Goal: Task Accomplishment & Management: Use online tool/utility

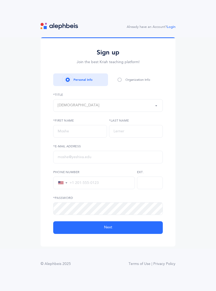
click at [138, 110] on div "Rabbi" at bounding box center [108, 105] width 100 height 9
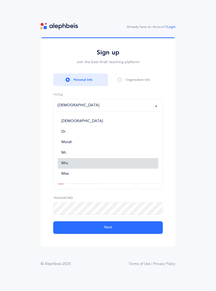
click at [76, 168] on link "Mrs." at bounding box center [108, 163] width 100 height 11
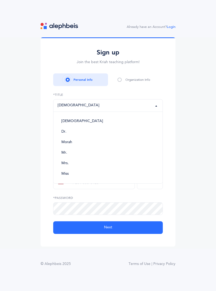
select select "4"
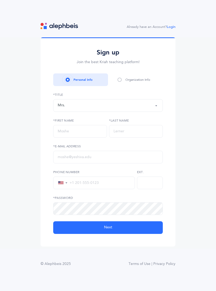
click at [171, 29] on link "Login" at bounding box center [170, 27] width 9 height 4
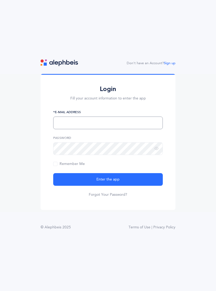
click at [135, 129] on input "text" at bounding box center [107, 122] width 109 height 13
click at [64, 128] on input "[EMAIL_ADDRESS][DOMAIN_NAME]" at bounding box center [107, 122] width 109 height 13
type input "[EMAIL_ADDRESS][DOMAIN_NAME]"
click at [134, 184] on button "Enter the app" at bounding box center [107, 179] width 109 height 13
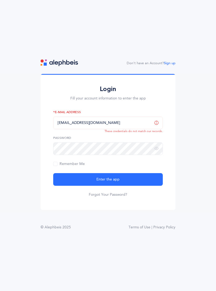
click at [117, 197] on link "Forgot Your Password?" at bounding box center [108, 194] width 38 height 5
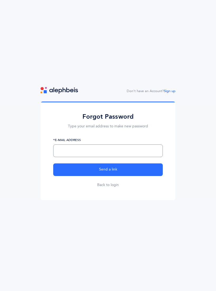
click at [124, 157] on input "text" at bounding box center [107, 150] width 109 height 13
type input "Kerenplatt@mac.com"
click at [134, 175] on button "Send a link" at bounding box center [107, 169] width 109 height 13
click at [115, 187] on link "Back to login" at bounding box center [108, 184] width 22 height 5
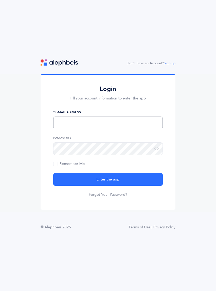
click at [125, 129] on input "text" at bounding box center [107, 122] width 109 height 13
type input "[EMAIL_ADDRESS][DOMAIN_NAME]"
click at [156, 151] on icon at bounding box center [156, 148] width 4 height 5
click at [128, 184] on button "Enter the app" at bounding box center [107, 179] width 109 height 13
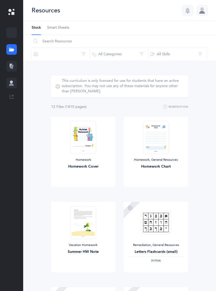
click at [203, 13] on div at bounding box center [202, 10] width 11 height 11
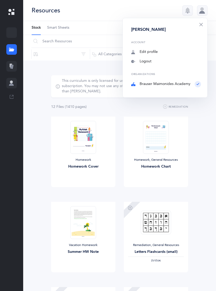
click at [170, 85] on div "Organizations Brauser Maimonides Academy" at bounding box center [166, 80] width 70 height 14
click at [158, 233] on img at bounding box center [156, 222] width 30 height 24
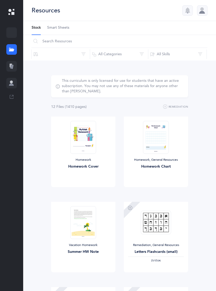
click at [108, 167] on div "Homework Cover" at bounding box center [83, 167] width 56 height 6
click at [65, 28] on span "Smart Sheets" at bounding box center [58, 27] width 22 height 5
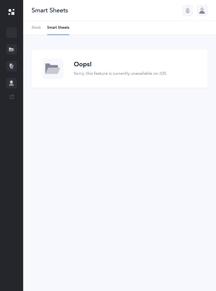
click at [37, 25] on link "Stock" at bounding box center [36, 28] width 9 height 14
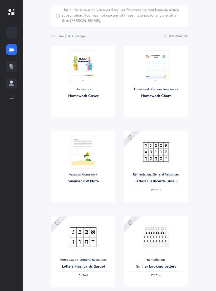
scroll to position [71, 0]
click at [88, 237] on img at bounding box center [83, 237] width 30 height 24
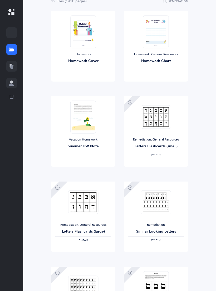
scroll to position [107, 0]
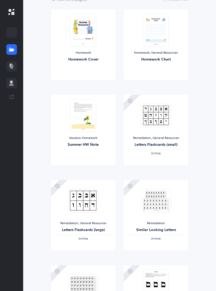
click at [91, 250] on link "View" at bounding box center [83, 245] width 64 height 11
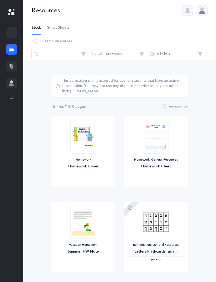
click at [10, 66] on icon at bounding box center [11, 65] width 2 height 3
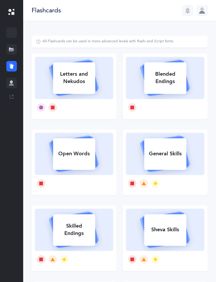
click at [14, 86] on div at bounding box center [11, 83] width 11 height 11
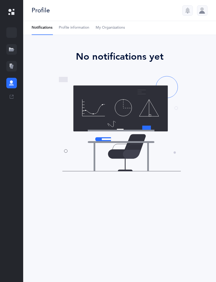
click at [15, 70] on div at bounding box center [11, 66] width 11 height 11
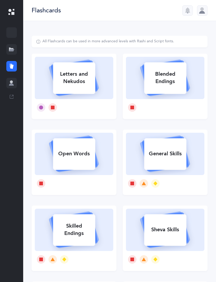
click at [83, 81] on div "Letters and Nekudos" at bounding box center [74, 77] width 42 height 21
select select
select select "single"
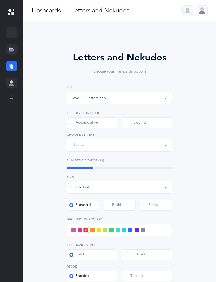
select select "27"
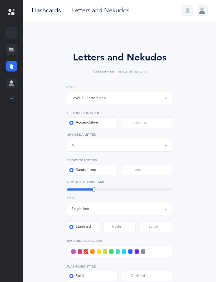
click at [158, 144] on div "Letters up until: ת" at bounding box center [119, 145] width 96 height 9
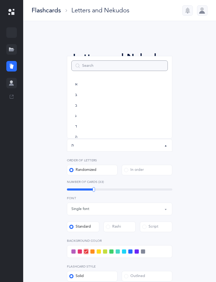
scroll to position [292, 0]
click at [163, 151] on button "Letters up until: ת" at bounding box center [119, 145] width 105 height 13
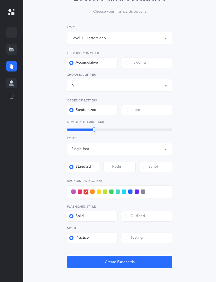
scroll to position [60, 0]
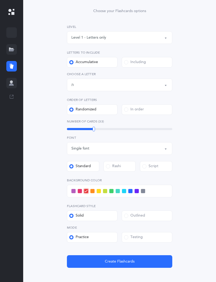
click at [133, 262] on span "Create Flashcards" at bounding box center [120, 262] width 30 height 6
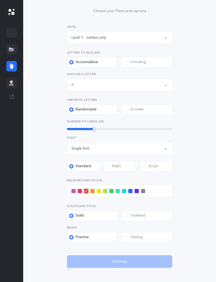
scroll to position [0, 0]
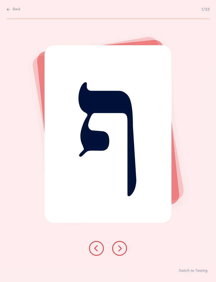
click at [122, 256] on button at bounding box center [119, 248] width 15 height 15
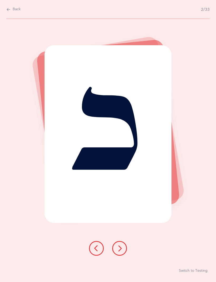
click at [121, 252] on icon at bounding box center [119, 248] width 6 height 6
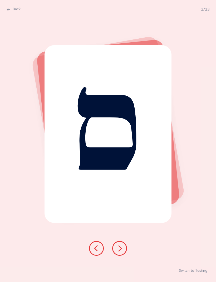
click at [122, 252] on icon at bounding box center [119, 248] width 6 height 6
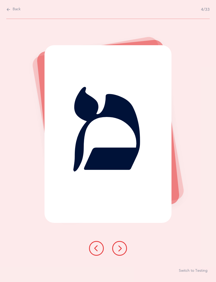
click at [121, 252] on icon at bounding box center [119, 248] width 6 height 6
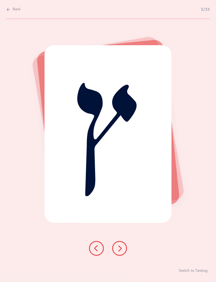
click at [120, 252] on icon at bounding box center [119, 248] width 6 height 6
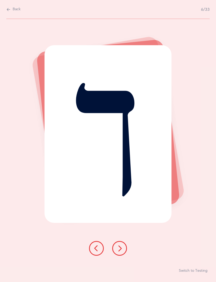
click at [18, 8] on span "Back" at bounding box center [17, 9] width 8 height 5
select select "27"
select select "single"
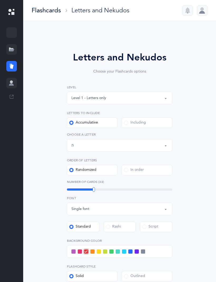
click at [149, 125] on label "Including" at bounding box center [146, 122] width 50 height 11
click at [0, 0] on input "Including" at bounding box center [0, 0] width 0 height 0
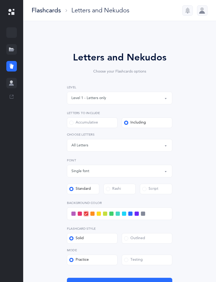
click at [161, 147] on div "Letters: All Letters" at bounding box center [119, 145] width 96 height 9
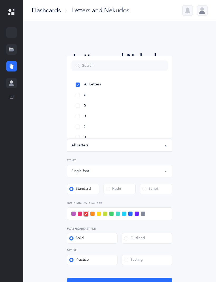
click at [84, 99] on link "א" at bounding box center [119, 95] width 96 height 11
select select "1"
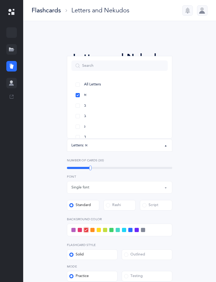
click at [86, 107] on span "בּ" at bounding box center [85, 105] width 2 height 5
click at [83, 120] on link "ב" at bounding box center [119, 116] width 96 height 11
click at [82, 127] on link "ג" at bounding box center [119, 126] width 96 height 11
click at [83, 110] on link "ד" at bounding box center [119, 109] width 96 height 11
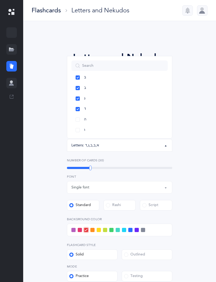
click at [80, 119] on link "ה" at bounding box center [119, 119] width 96 height 11
click at [79, 131] on link "ח" at bounding box center [119, 132] width 96 height 11
click at [79, 120] on link "ז" at bounding box center [119, 121] width 96 height 11
click at [80, 112] on link "ו" at bounding box center [119, 111] width 96 height 11
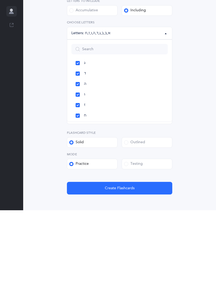
click at [130, 257] on span "Create Flashcards" at bounding box center [120, 260] width 30 height 6
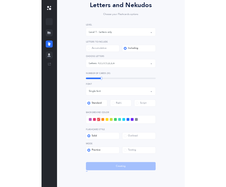
scroll to position [0, 0]
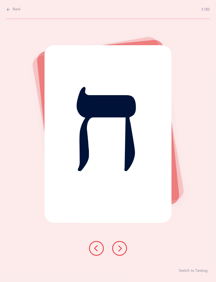
click at [116, 256] on button at bounding box center [119, 248] width 15 height 15
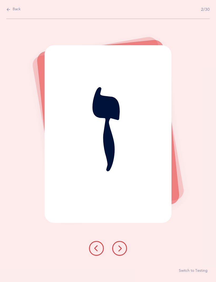
click at [98, 252] on icon at bounding box center [96, 248] width 6 height 6
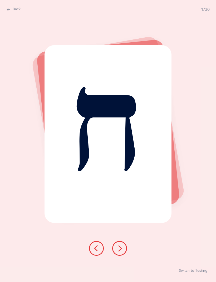
click at [197, 80] on div "ח Switch to Testing" at bounding box center [108, 150] width 216 height 263
click at [123, 256] on button at bounding box center [119, 248] width 15 height 15
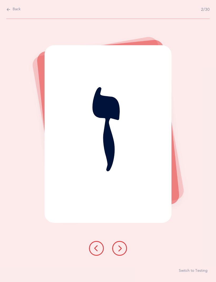
click at [102, 256] on button at bounding box center [96, 248] width 15 height 15
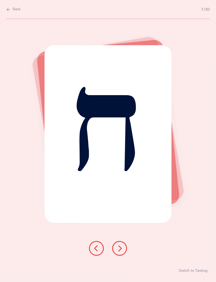
click at [124, 249] on button at bounding box center [119, 248] width 15 height 15
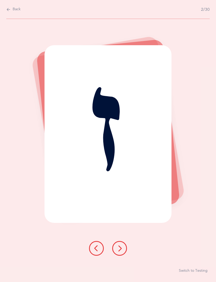
click at [116, 252] on icon at bounding box center [119, 248] width 6 height 6
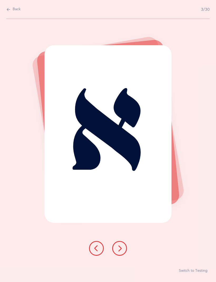
click at [94, 251] on icon at bounding box center [96, 248] width 6 height 6
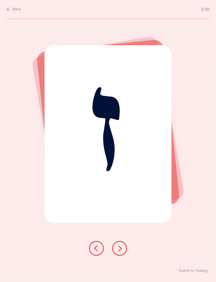
click at [125, 256] on button at bounding box center [119, 248] width 15 height 15
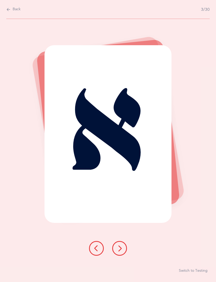
click at [97, 256] on button at bounding box center [96, 248] width 15 height 15
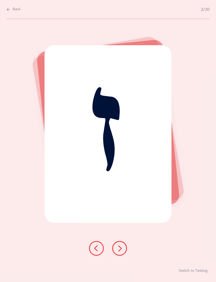
click at [131, 252] on div "ז Switch to Testing" at bounding box center [108, 150] width 216 height 263
click at [123, 251] on button at bounding box center [119, 248] width 15 height 15
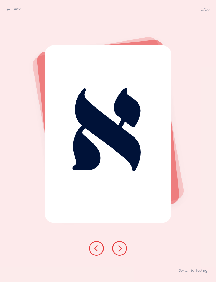
click at [126, 251] on button at bounding box center [119, 248] width 15 height 15
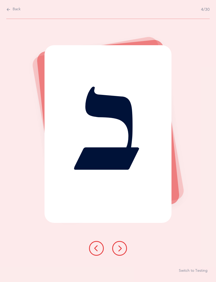
click at [139, 257] on div "ב Switch to Testing" at bounding box center [108, 150] width 216 height 263
click at [122, 252] on icon at bounding box center [119, 248] width 6 height 6
click at [116, 255] on button at bounding box center [119, 248] width 15 height 15
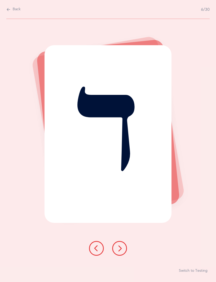
click at [121, 252] on icon at bounding box center [119, 248] width 6 height 6
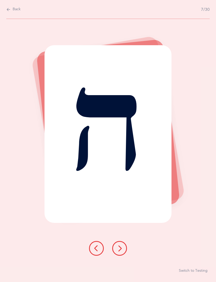
click at [117, 256] on button at bounding box center [119, 248] width 15 height 15
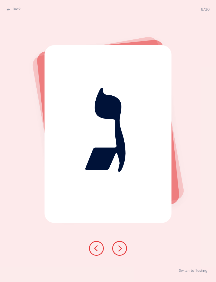
click at [119, 248] on button at bounding box center [119, 248] width 15 height 15
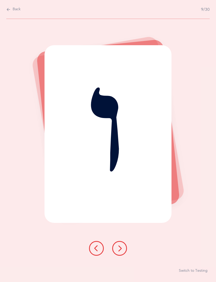
click at [147, 206] on div "ו" at bounding box center [107, 134] width 127 height 178
click at [160, 192] on div "ו" at bounding box center [107, 134] width 127 height 178
click at [189, 190] on div "ו Switch to Testing" at bounding box center [108, 150] width 216 height 263
click at [115, 251] on button at bounding box center [119, 248] width 15 height 15
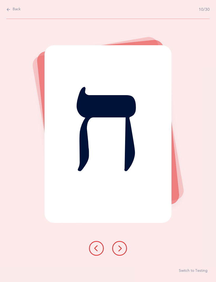
click at [120, 252] on icon at bounding box center [119, 248] width 6 height 6
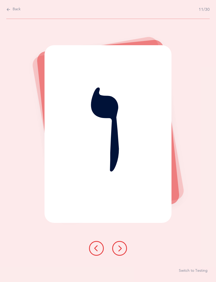
click at [114, 254] on button at bounding box center [119, 248] width 15 height 15
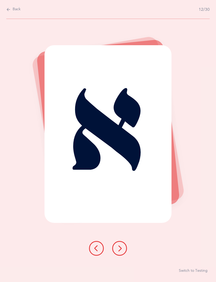
click at [122, 252] on icon at bounding box center [119, 248] width 6 height 6
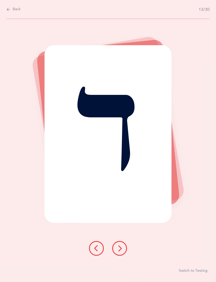
click at [115, 252] on button at bounding box center [119, 248] width 15 height 15
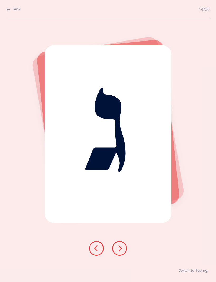
click at [98, 252] on icon at bounding box center [96, 248] width 6 height 6
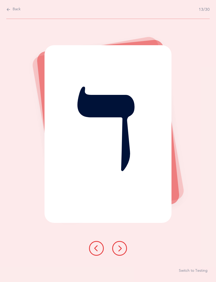
click at [99, 252] on button at bounding box center [96, 248] width 15 height 15
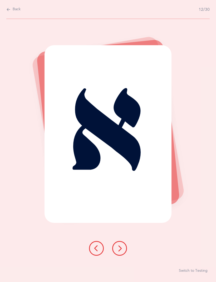
click at [98, 252] on icon at bounding box center [96, 248] width 6 height 6
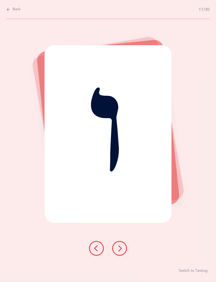
click at [126, 251] on button at bounding box center [119, 248] width 15 height 15
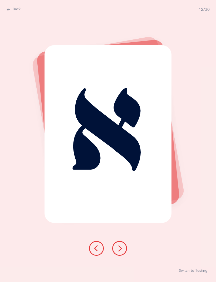
click at [122, 252] on icon at bounding box center [119, 248] width 6 height 6
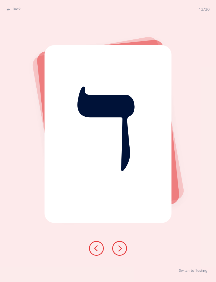
click at [123, 251] on button at bounding box center [119, 248] width 15 height 15
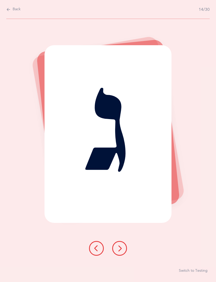
click at [122, 252] on icon at bounding box center [119, 248] width 6 height 6
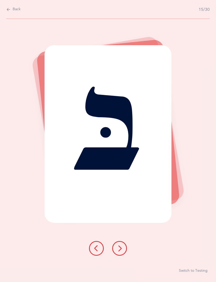
click at [130, 264] on div "בּ Switch to Testing" at bounding box center [108, 150] width 216 height 263
click at [121, 271] on div "בּ Switch to Testing" at bounding box center [108, 150] width 216 height 263
click at [119, 251] on button at bounding box center [119, 248] width 15 height 15
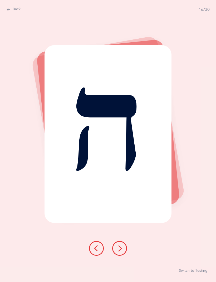
click at [122, 251] on button at bounding box center [119, 248] width 15 height 15
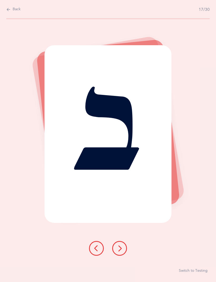
click at [126, 250] on div at bounding box center [108, 248] width 46 height 15
click at [122, 248] on button at bounding box center [119, 248] width 15 height 15
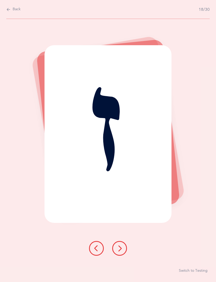
click at [125, 251] on button at bounding box center [119, 248] width 15 height 15
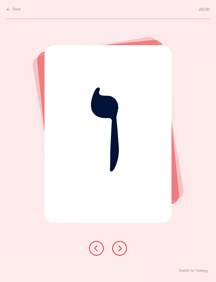
click at [120, 252] on icon at bounding box center [119, 248] width 6 height 6
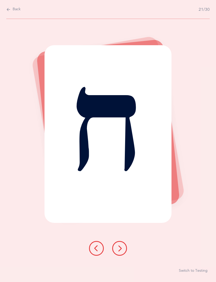
click at [212, 142] on div "ח Switch to Testing" at bounding box center [108, 150] width 216 height 263
click at [112, 252] on button at bounding box center [119, 248] width 15 height 15
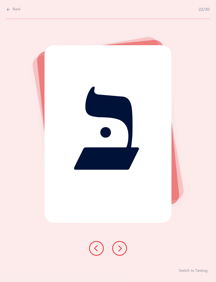
click at [120, 252] on icon at bounding box center [119, 248] width 6 height 6
click at [117, 252] on icon at bounding box center [119, 248] width 6 height 6
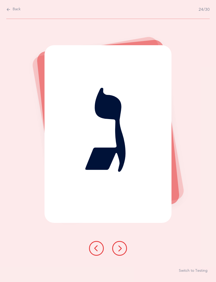
click at [120, 252] on icon at bounding box center [119, 248] width 6 height 6
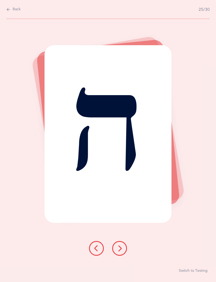
click at [137, 265] on div "ה Switch to Testing" at bounding box center [108, 150] width 216 height 263
click at [116, 245] on div "ה Switch to Testing" at bounding box center [108, 150] width 216 height 263
click at [122, 252] on icon at bounding box center [119, 248] width 6 height 6
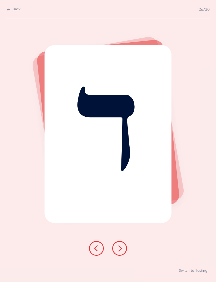
click at [121, 250] on button at bounding box center [119, 248] width 15 height 15
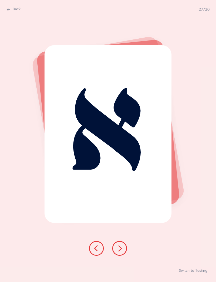
click at [114, 234] on div "א Switch to Testing" at bounding box center [108, 150] width 216 height 263
click at [120, 252] on icon at bounding box center [119, 248] width 6 height 6
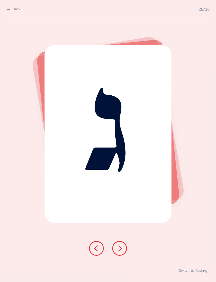
click at [123, 255] on button at bounding box center [119, 248] width 15 height 15
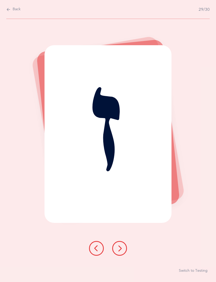
click at [169, 265] on div "ז Switch to Testing" at bounding box center [108, 150] width 216 height 263
click at [121, 252] on icon at bounding box center [119, 248] width 6 height 6
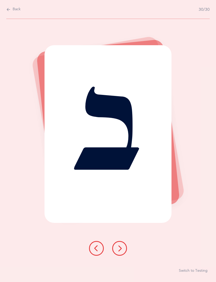
click at [122, 252] on icon at bounding box center [119, 248] width 6 height 6
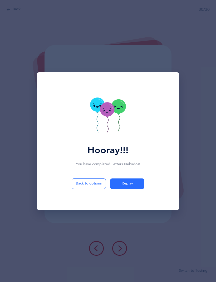
click at [130, 189] on button "Replay" at bounding box center [127, 183] width 34 height 11
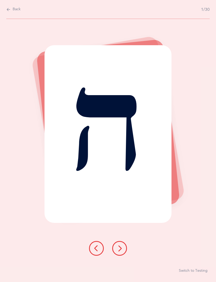
click at [124, 253] on button at bounding box center [119, 248] width 15 height 15
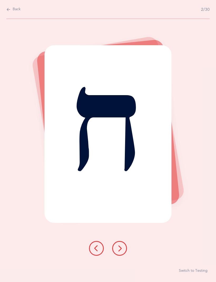
click at [120, 252] on icon at bounding box center [119, 248] width 6 height 6
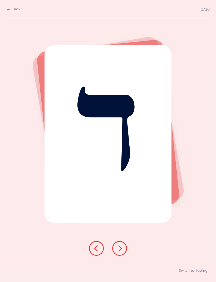
click at [122, 252] on icon at bounding box center [119, 248] width 6 height 6
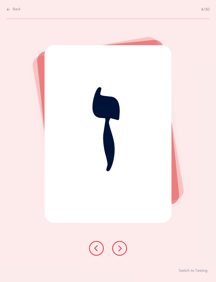
click at [98, 252] on icon at bounding box center [96, 248] width 6 height 6
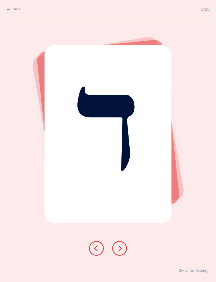
click at [97, 250] on button at bounding box center [96, 248] width 15 height 15
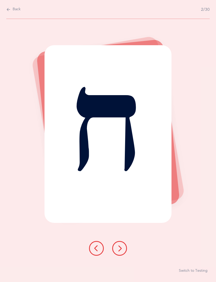
click at [119, 256] on button at bounding box center [119, 248] width 15 height 15
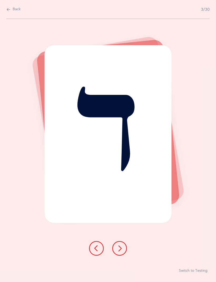
click at [122, 252] on icon at bounding box center [119, 248] width 6 height 6
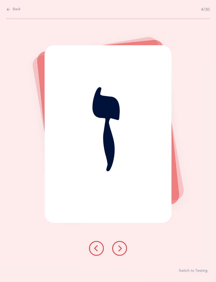
click at [196, 272] on button "Switch to Testing" at bounding box center [192, 270] width 29 height 5
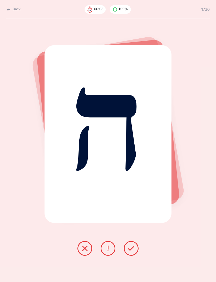
click at [133, 252] on icon at bounding box center [131, 248] width 6 height 6
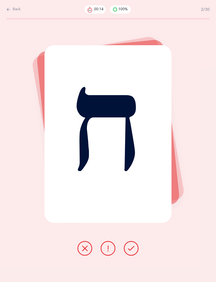
click at [134, 250] on button at bounding box center [131, 248] width 15 height 15
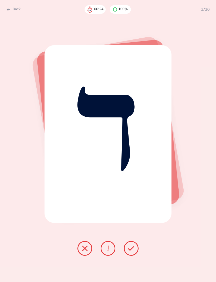
click at [132, 250] on button at bounding box center [131, 248] width 15 height 15
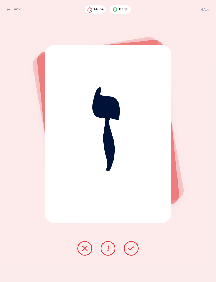
click at [84, 252] on icon at bounding box center [84, 248] width 6 height 6
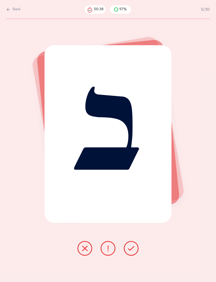
click at [135, 253] on button at bounding box center [131, 248] width 15 height 15
click at [130, 252] on icon at bounding box center [131, 248] width 6 height 6
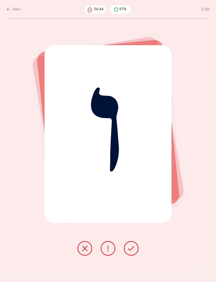
click at [134, 253] on button at bounding box center [131, 248] width 15 height 15
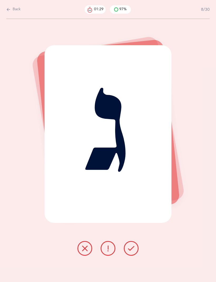
click at [135, 250] on button at bounding box center [131, 248] width 15 height 15
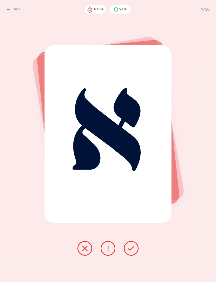
click at [135, 252] on button at bounding box center [131, 248] width 15 height 15
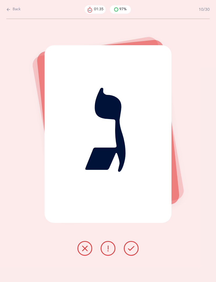
click at [134, 253] on button at bounding box center [131, 248] width 15 height 15
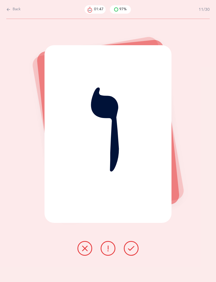
click at [136, 252] on button at bounding box center [131, 248] width 15 height 15
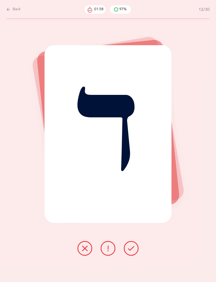
click at [131, 252] on icon at bounding box center [131, 248] width 6 height 6
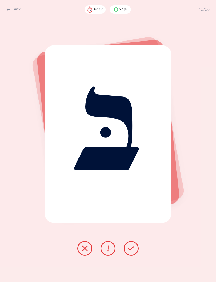
click at [134, 253] on button at bounding box center [131, 248] width 15 height 15
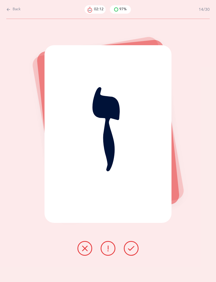
click at [88, 255] on button at bounding box center [84, 248] width 15 height 15
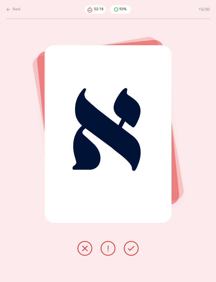
click at [132, 256] on button at bounding box center [131, 248] width 15 height 15
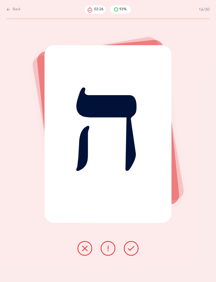
click at [128, 250] on button at bounding box center [131, 248] width 15 height 15
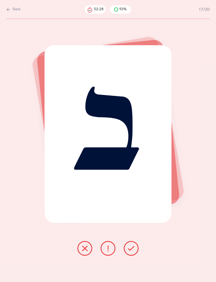
click at [130, 250] on button at bounding box center [131, 248] width 15 height 15
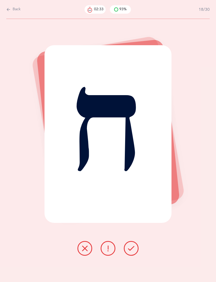
click at [131, 252] on icon at bounding box center [131, 248] width 6 height 6
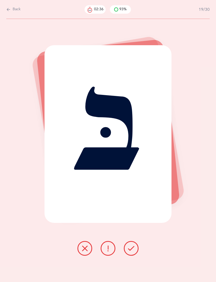
click at [130, 252] on icon at bounding box center [131, 248] width 6 height 6
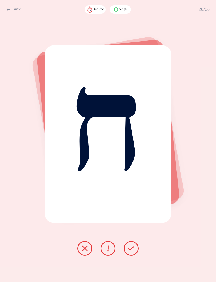
click at [132, 251] on icon at bounding box center [131, 248] width 6 height 6
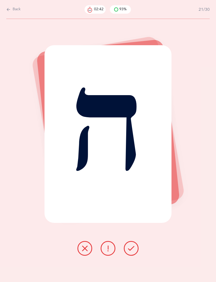
click at [131, 249] on button at bounding box center [131, 248] width 15 height 15
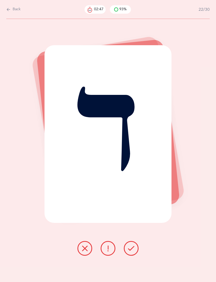
click at [83, 252] on icon at bounding box center [84, 248] width 6 height 6
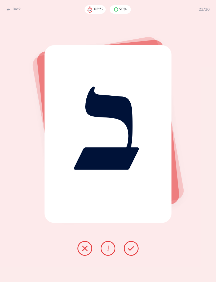
click at [131, 252] on icon at bounding box center [131, 248] width 6 height 6
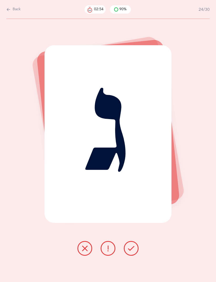
click at [129, 251] on icon at bounding box center [131, 248] width 6 height 6
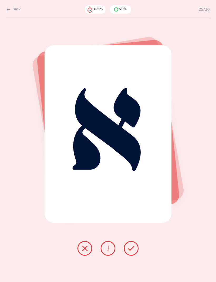
click at [130, 252] on icon at bounding box center [131, 248] width 6 height 6
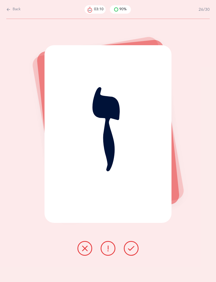
click at [136, 249] on button at bounding box center [131, 248] width 15 height 15
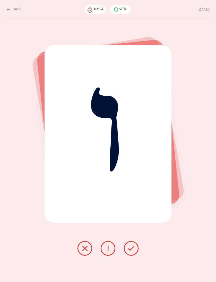
click at [82, 249] on button at bounding box center [84, 248] width 15 height 15
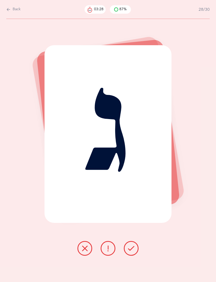
click at [130, 252] on icon at bounding box center [131, 248] width 6 height 6
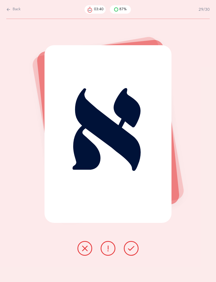
click at [131, 252] on icon at bounding box center [131, 248] width 6 height 6
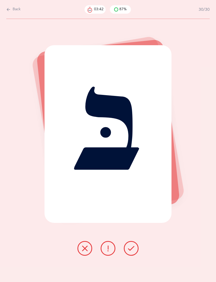
click at [134, 250] on button at bounding box center [131, 248] width 15 height 15
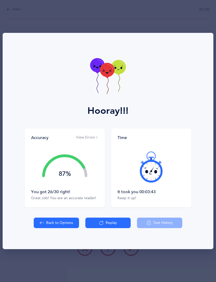
click at [104, 222] on button "Replay" at bounding box center [107, 223] width 45 height 11
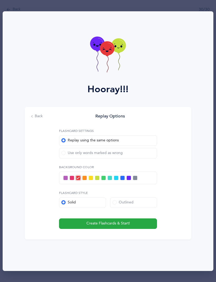
click at [133, 228] on button "Create Flashcards & Start!" at bounding box center [108, 223] width 98 height 11
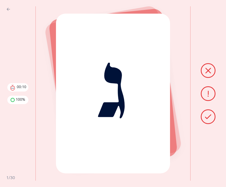
click at [208, 123] on button at bounding box center [208, 117] width 15 height 15
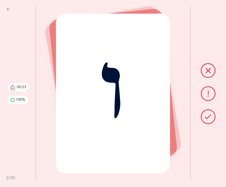
click at [207, 71] on icon at bounding box center [208, 71] width 6 height 6
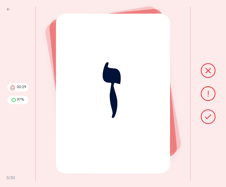
click at [212, 117] on button at bounding box center [208, 117] width 15 height 15
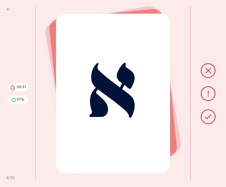
click at [209, 115] on icon at bounding box center [208, 117] width 6 height 6
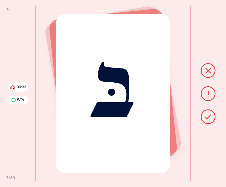
click at [210, 117] on icon at bounding box center [208, 117] width 6 height 6
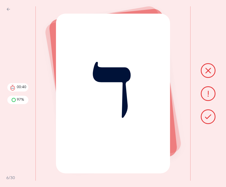
click at [209, 117] on icon at bounding box center [208, 117] width 6 height 6
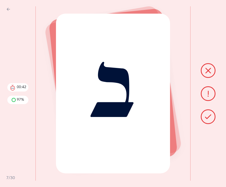
click at [205, 119] on icon at bounding box center [208, 117] width 6 height 6
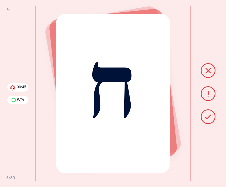
click at [208, 119] on icon at bounding box center [208, 117] width 6 height 6
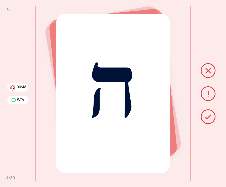
click at [207, 119] on icon at bounding box center [208, 117] width 6 height 6
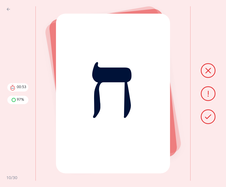
click at [207, 92] on icon at bounding box center [208, 94] width 6 height 6
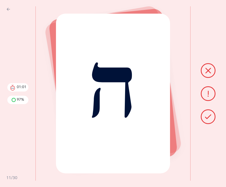
click at [209, 115] on icon at bounding box center [208, 117] width 6 height 6
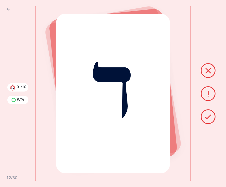
click at [212, 114] on button at bounding box center [208, 117] width 15 height 15
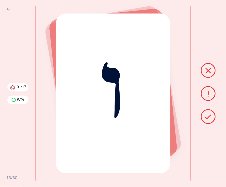
scroll to position [17, 0]
click at [8, 8] on icon at bounding box center [8, 9] width 4 height 6
select select "1"
select select "single"
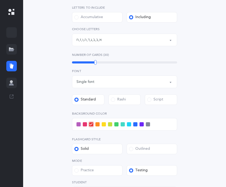
scroll to position [168, 0]
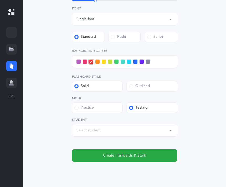
click at [153, 158] on button "Create Flashcards & Start!" at bounding box center [124, 156] width 105 height 13
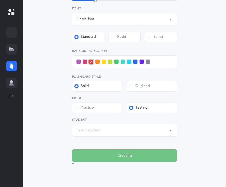
scroll to position [0, 0]
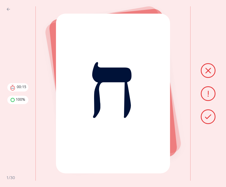
click at [207, 120] on icon at bounding box center [208, 117] width 6 height 6
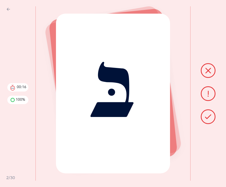
click at [206, 120] on icon at bounding box center [208, 117] width 6 height 6
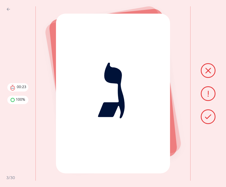
click at [213, 124] on button at bounding box center [208, 117] width 15 height 15
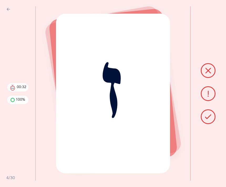
click at [108, 187] on div "ז" at bounding box center [131, 93] width 190 height 187
click at [206, 74] on icon at bounding box center [208, 71] width 6 height 6
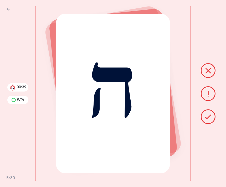
click at [205, 121] on button at bounding box center [208, 117] width 15 height 15
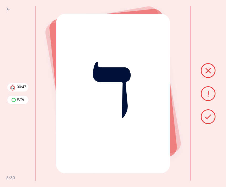
click at [207, 120] on icon at bounding box center [208, 117] width 6 height 6
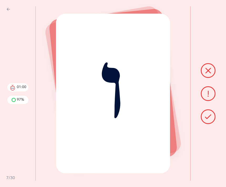
click at [204, 78] on button at bounding box center [208, 70] width 15 height 15
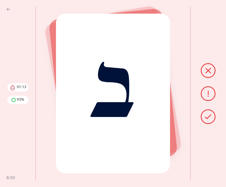
click at [210, 97] on icon at bounding box center [208, 94] width 6 height 6
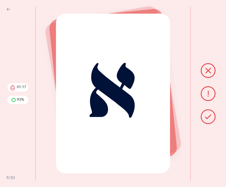
click at [11, 12] on button "Back" at bounding box center [9, 9] width 6 height 6
select select "1"
select select "single"
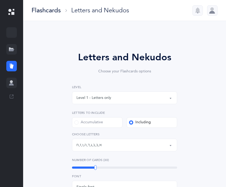
click at [12, 12] on icon at bounding box center [12, 13] width 3 height 3
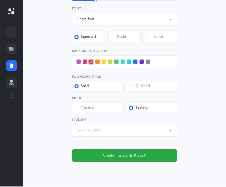
click at [151, 155] on button "Create Flashcards & Start!" at bounding box center [124, 156] width 105 height 13
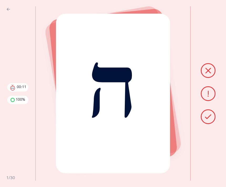
click at [205, 138] on div at bounding box center [208, 93] width 36 height 175
click at [202, 123] on button at bounding box center [208, 117] width 15 height 15
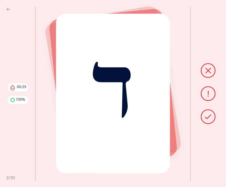
click at [208, 120] on icon at bounding box center [208, 117] width 6 height 6
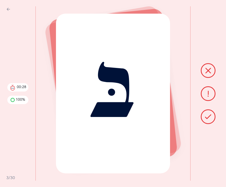
click at [208, 120] on icon at bounding box center [208, 117] width 6 height 6
click at [208, 124] on button at bounding box center [208, 117] width 15 height 15
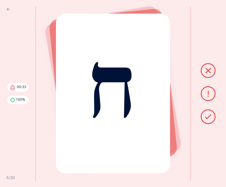
click at [206, 120] on icon at bounding box center [208, 117] width 6 height 6
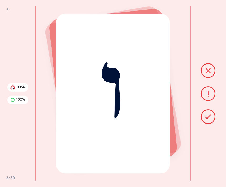
click at [208, 120] on icon at bounding box center [208, 117] width 6 height 6
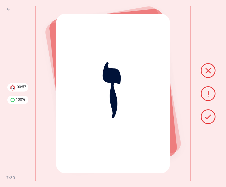
click at [203, 124] on button at bounding box center [208, 117] width 15 height 15
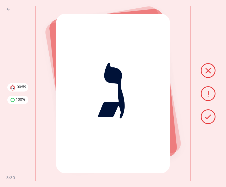
click at [210, 120] on icon at bounding box center [208, 117] width 6 height 6
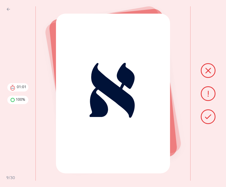
click at [206, 120] on icon at bounding box center [208, 117] width 6 height 6
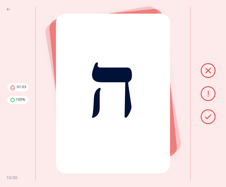
click at [210, 120] on icon at bounding box center [208, 117] width 6 height 6
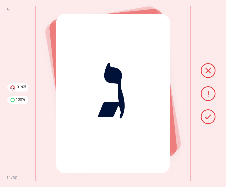
click at [206, 120] on icon at bounding box center [208, 117] width 6 height 6
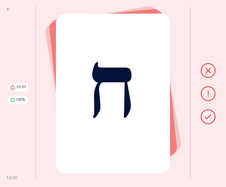
click at [209, 124] on button at bounding box center [208, 117] width 15 height 15
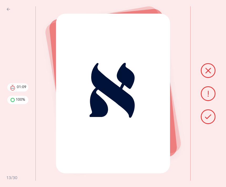
click at [205, 120] on icon at bounding box center [208, 117] width 6 height 6
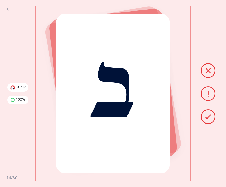
click at [207, 120] on icon at bounding box center [208, 117] width 6 height 6
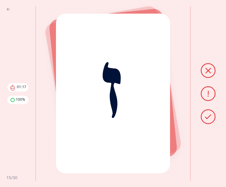
click at [204, 124] on button at bounding box center [208, 117] width 15 height 15
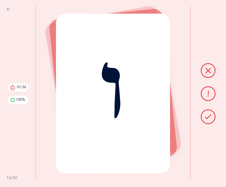
click at [207, 120] on icon at bounding box center [208, 117] width 6 height 6
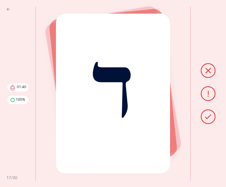
click at [206, 120] on icon at bounding box center [208, 117] width 6 height 6
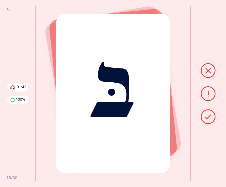
click at [208, 124] on button at bounding box center [208, 117] width 15 height 15
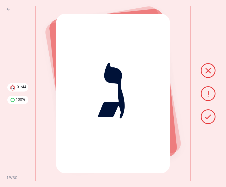
click at [207, 120] on button at bounding box center [208, 117] width 15 height 15
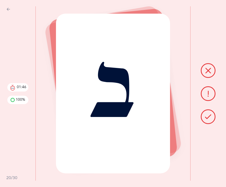
click at [208, 120] on icon at bounding box center [208, 117] width 6 height 6
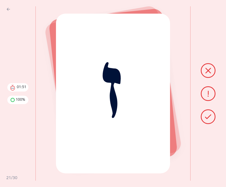
click at [209, 120] on icon at bounding box center [208, 117] width 6 height 6
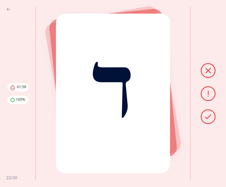
click at [208, 120] on icon at bounding box center [208, 117] width 6 height 6
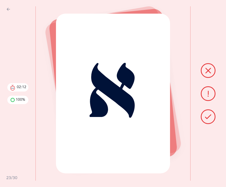
click at [201, 74] on div at bounding box center [208, 93] width 36 height 175
click at [203, 74] on button at bounding box center [208, 70] width 15 height 15
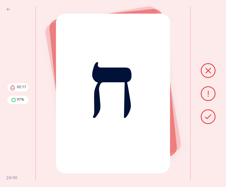
click at [205, 120] on icon at bounding box center [208, 117] width 6 height 6
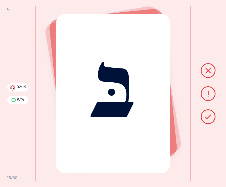
click at [206, 120] on icon at bounding box center [208, 117] width 6 height 6
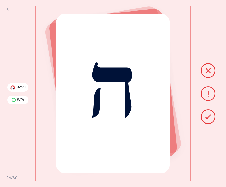
click at [212, 124] on button at bounding box center [208, 117] width 15 height 15
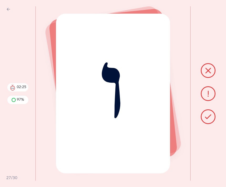
click at [207, 74] on icon at bounding box center [208, 71] width 6 height 6
click at [209, 120] on icon at bounding box center [208, 117] width 6 height 6
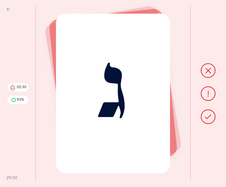
click at [209, 120] on icon at bounding box center [208, 117] width 6 height 6
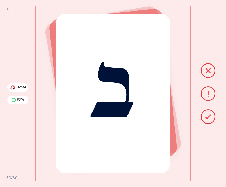
click at [208, 120] on icon at bounding box center [208, 117] width 6 height 6
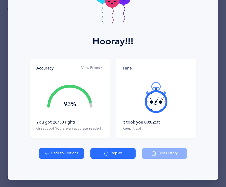
scroll to position [44, 0]
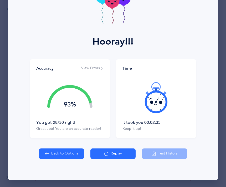
click at [114, 152] on button "Replay" at bounding box center [112, 154] width 45 height 11
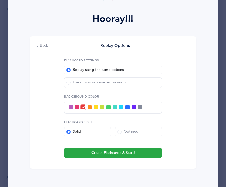
scroll to position [80, 0]
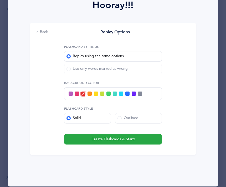
click at [111, 133] on div "Flashcard Settings Replay using the same options Use only words marked as wrong…" at bounding box center [113, 93] width 98 height 101
click at [106, 138] on span "Create Flashcards & Start!" at bounding box center [112, 140] width 43 height 6
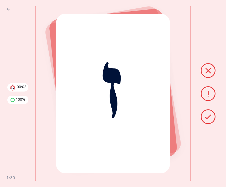
click at [206, 115] on icon at bounding box center [208, 117] width 6 height 6
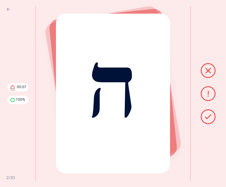
click at [9, 9] on icon at bounding box center [8, 9] width 4 height 6
select select "1"
select select "single"
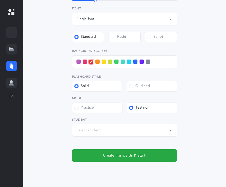
scroll to position [168, 0]
click at [160, 153] on button "Create Flashcards & Start!" at bounding box center [124, 156] width 105 height 13
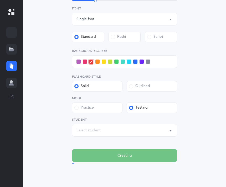
scroll to position [0, 0]
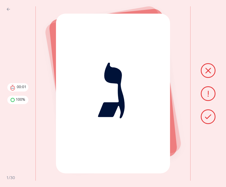
click at [205, 120] on icon at bounding box center [208, 117] width 6 height 6
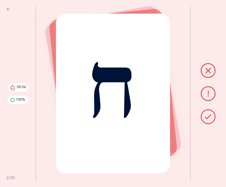
click at [4, 7] on div "Back 00:06 100% 2/30" at bounding box center [18, 93] width 36 height 175
click at [7, 12] on icon at bounding box center [8, 9] width 4 height 6
select select "1"
select select "single"
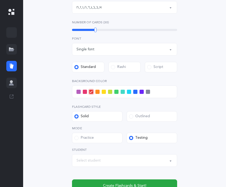
scroll to position [168, 0]
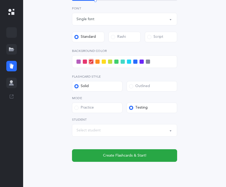
click at [159, 155] on button "Create Flashcards & Start!" at bounding box center [124, 156] width 105 height 13
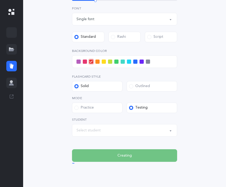
scroll to position [0, 0]
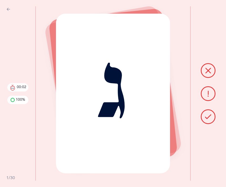
click at [205, 124] on button at bounding box center [208, 117] width 15 height 15
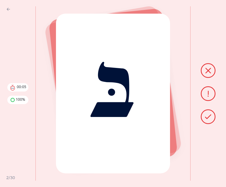
click at [205, 124] on button at bounding box center [208, 117] width 15 height 15
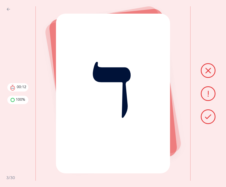
click at [209, 120] on icon at bounding box center [208, 117] width 6 height 6
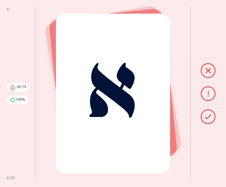
click at [196, 124] on div at bounding box center [208, 93] width 36 height 175
click at [208, 120] on icon at bounding box center [208, 117] width 6 height 6
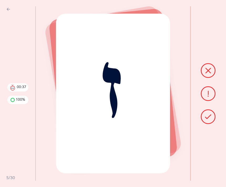
click at [203, 122] on button at bounding box center [208, 117] width 15 height 15
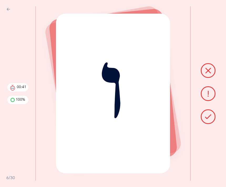
click at [203, 77] on button at bounding box center [208, 70] width 15 height 15
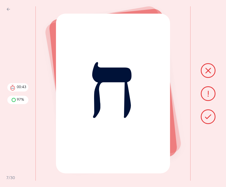
click at [207, 74] on icon at bounding box center [208, 71] width 6 height 6
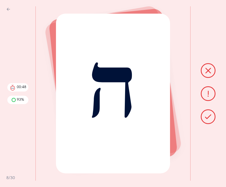
click at [5, 8] on div "Back 00:48 93% 8/30" at bounding box center [18, 93] width 36 height 175
click at [8, 8] on icon at bounding box center [8, 9] width 4 height 6
select select "1"
select select "single"
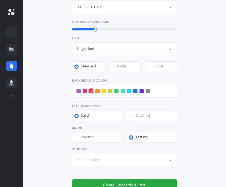
scroll to position [139, 0]
click at [157, 184] on button "Create Flashcards & Start!" at bounding box center [124, 185] width 105 height 13
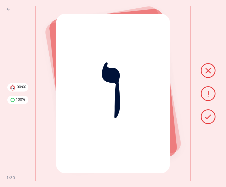
scroll to position [0, 0]
click at [202, 124] on button at bounding box center [208, 117] width 15 height 15
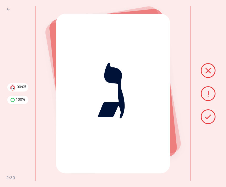
click at [207, 120] on icon at bounding box center [208, 117] width 6 height 6
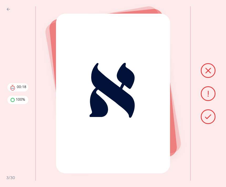
click at [207, 124] on button at bounding box center [208, 117] width 15 height 15
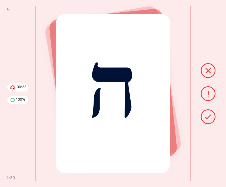
click at [207, 120] on icon at bounding box center [208, 117] width 6 height 6
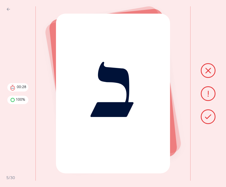
click at [207, 124] on button at bounding box center [208, 117] width 15 height 15
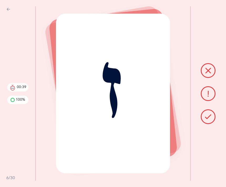
click at [207, 120] on icon at bounding box center [208, 117] width 6 height 6
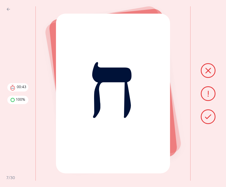
click at [210, 120] on icon at bounding box center [208, 117] width 6 height 6
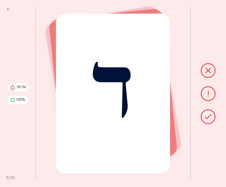
click at [208, 120] on icon at bounding box center [208, 117] width 6 height 6
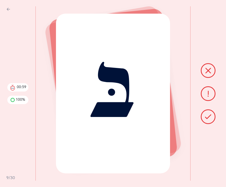
click at [210, 120] on icon at bounding box center [208, 117] width 6 height 6
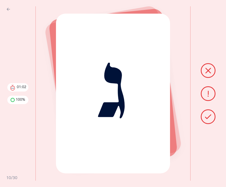
click at [206, 120] on icon at bounding box center [208, 117] width 6 height 6
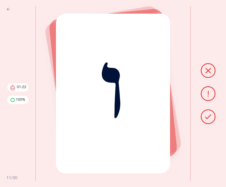
click at [203, 76] on button at bounding box center [208, 70] width 15 height 15
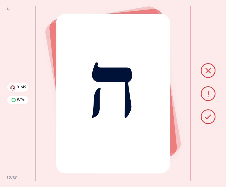
click at [206, 120] on icon at bounding box center [208, 117] width 6 height 6
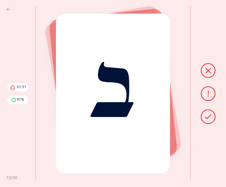
click at [207, 120] on icon at bounding box center [208, 117] width 6 height 6
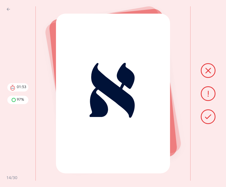
click at [203, 122] on button at bounding box center [208, 117] width 15 height 15
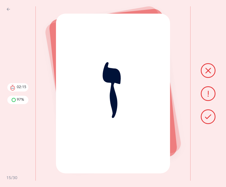
click at [206, 120] on icon at bounding box center [208, 117] width 6 height 6
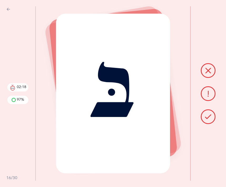
click at [206, 120] on icon at bounding box center [208, 117] width 6 height 6
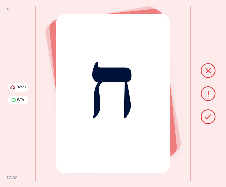
click at [210, 120] on icon at bounding box center [208, 117] width 6 height 6
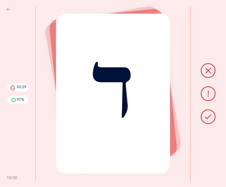
click at [206, 120] on icon at bounding box center [208, 117] width 6 height 6
click at [205, 120] on icon at bounding box center [208, 117] width 6 height 6
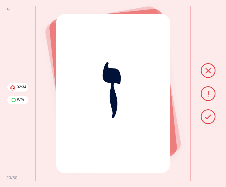
click at [209, 120] on icon at bounding box center [208, 117] width 6 height 6
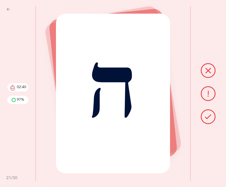
click at [207, 120] on icon at bounding box center [208, 117] width 6 height 6
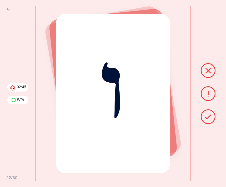
click at [207, 75] on button at bounding box center [208, 70] width 15 height 15
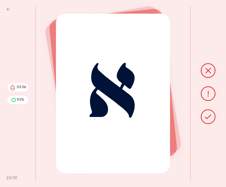
click at [209, 120] on icon at bounding box center [208, 117] width 6 height 6
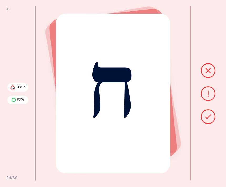
click at [211, 120] on icon at bounding box center [208, 117] width 6 height 6
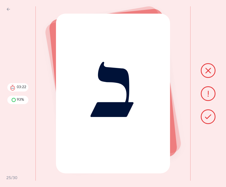
click at [206, 120] on icon at bounding box center [208, 117] width 6 height 6
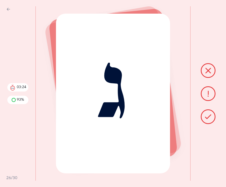
click at [209, 120] on icon at bounding box center [208, 117] width 6 height 6
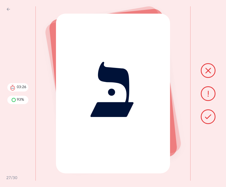
click at [211, 120] on icon at bounding box center [208, 117] width 6 height 6
click at [209, 120] on icon at bounding box center [208, 117] width 6 height 6
click at [211, 124] on button at bounding box center [208, 117] width 15 height 15
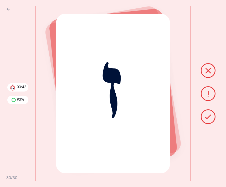
click at [203, 124] on button at bounding box center [208, 117] width 15 height 15
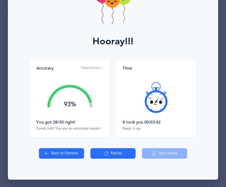
scroll to position [44, 0]
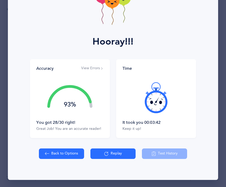
click at [111, 154] on button "Replay" at bounding box center [112, 154] width 45 height 11
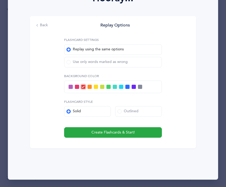
scroll to position [87, 0]
